Goal: Navigation & Orientation: Find specific page/section

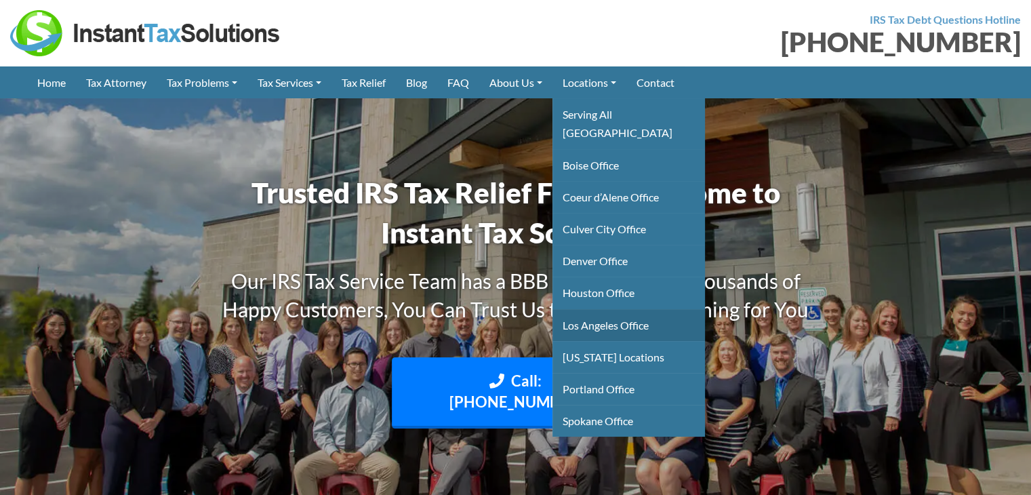
click at [632, 309] on link "Los Angeles Office" at bounding box center [628, 325] width 152 height 32
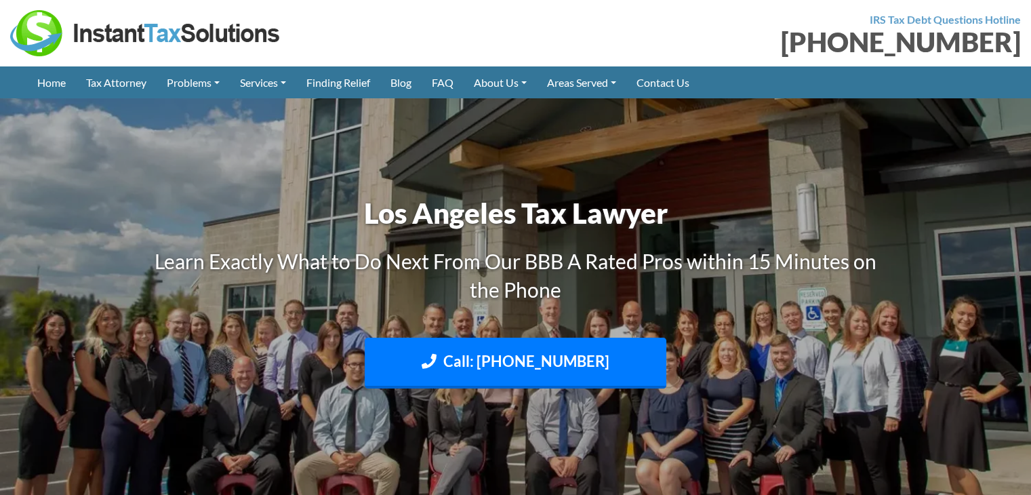
click at [93, 31] on img at bounding box center [145, 33] width 271 height 46
click at [134, 34] on img at bounding box center [145, 33] width 271 height 46
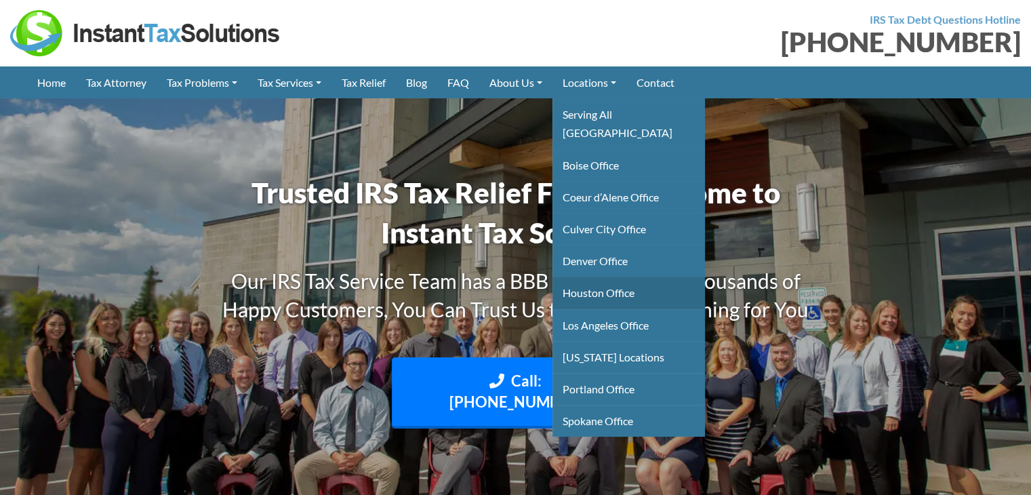
click at [628, 279] on link "Houston Office" at bounding box center [628, 292] width 152 height 32
